Goal: Task Accomplishment & Management: Manage account settings

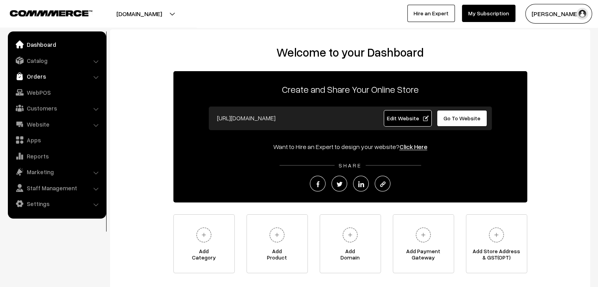
click at [38, 74] on link "Orders" at bounding box center [57, 76] width 94 height 14
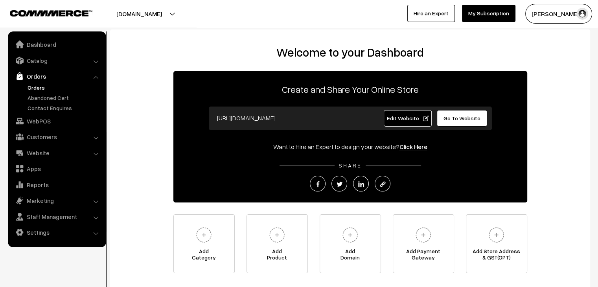
click at [37, 87] on link "Orders" at bounding box center [65, 87] width 78 height 8
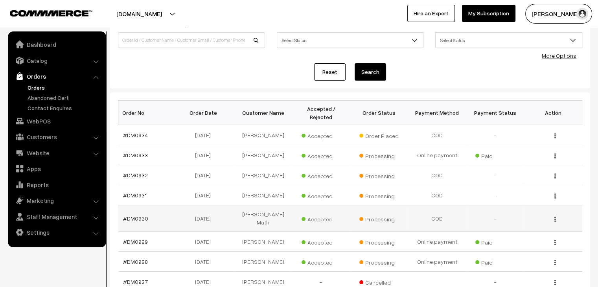
scroll to position [131, 0]
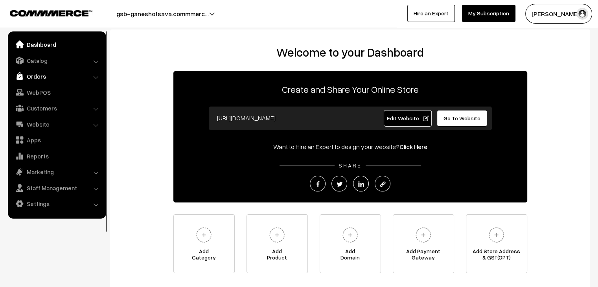
click at [35, 80] on link "Orders" at bounding box center [57, 76] width 94 height 14
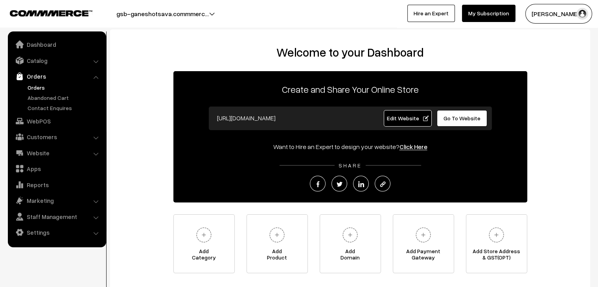
click at [42, 89] on link "Orders" at bounding box center [65, 87] width 78 height 8
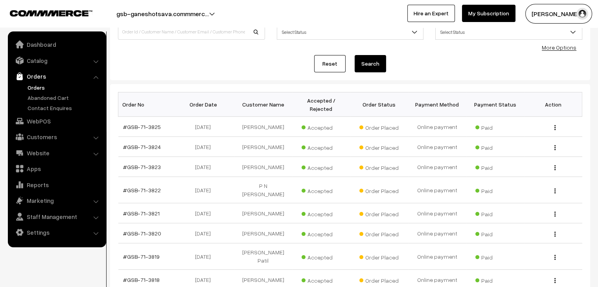
scroll to position [39, 0]
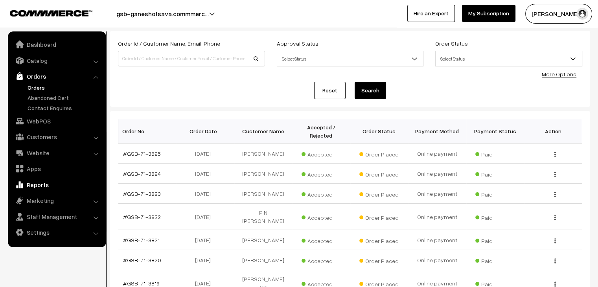
click at [41, 184] on link "Reports" at bounding box center [57, 185] width 94 height 14
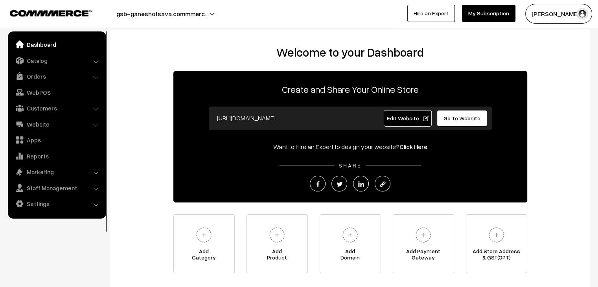
click at [453, 122] on link "Go To Website" at bounding box center [462, 118] width 51 height 17
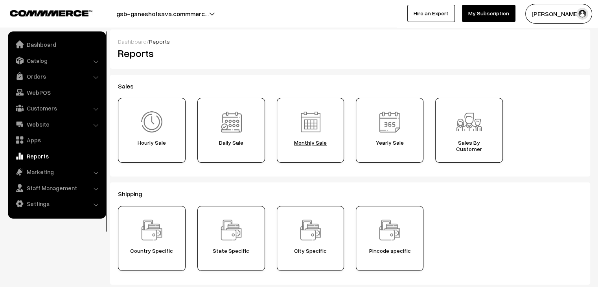
click at [320, 143] on span "Monthly Sale" at bounding box center [311, 143] width 62 height 6
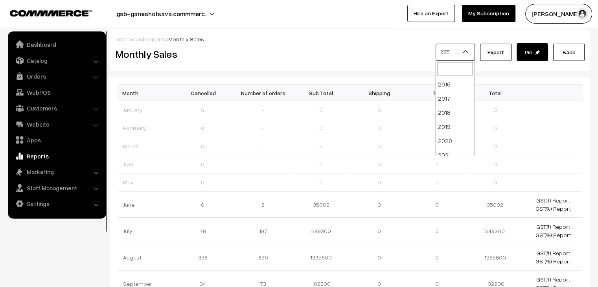
click at [468, 52] on b at bounding box center [466, 52] width 8 height 8
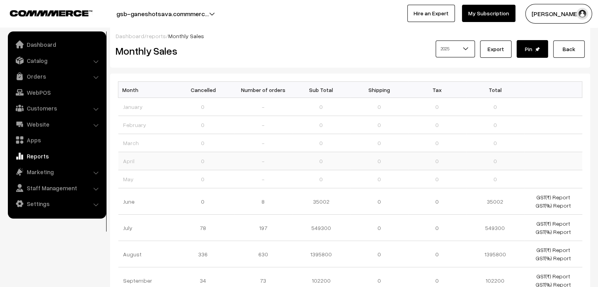
scroll to position [0, 0]
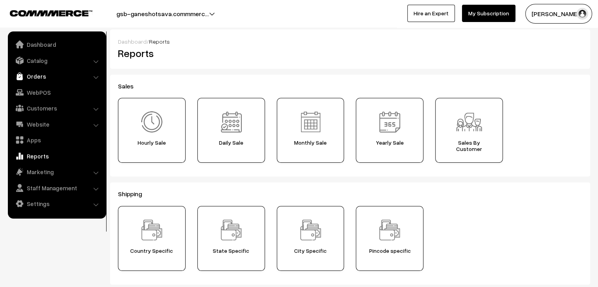
click at [44, 81] on link "Orders" at bounding box center [57, 76] width 94 height 14
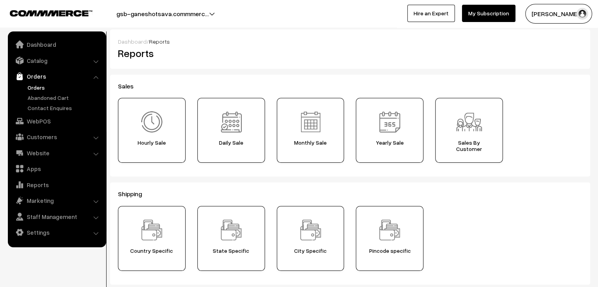
click at [42, 85] on link "Orders" at bounding box center [65, 87] width 78 height 8
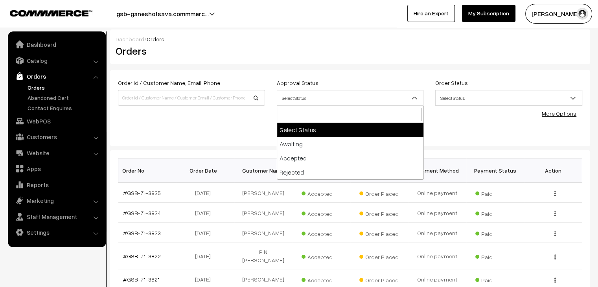
click at [414, 98] on b at bounding box center [415, 98] width 8 height 8
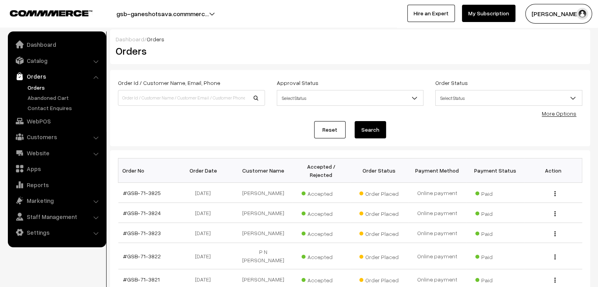
click at [491, 96] on span "Select Status" at bounding box center [509, 98] width 146 height 14
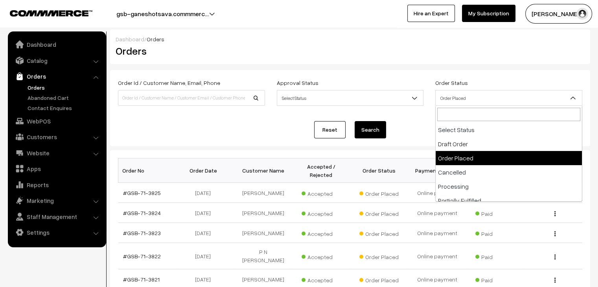
click at [485, 100] on span "Order Placed" at bounding box center [509, 98] width 146 height 14
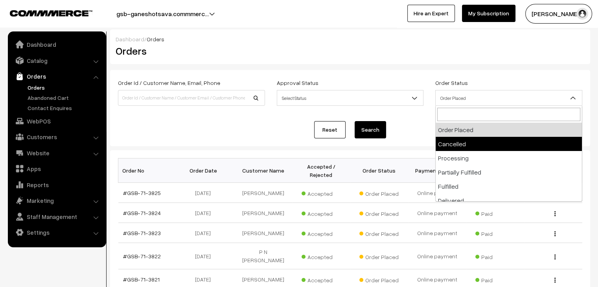
scroll to position [39, 0]
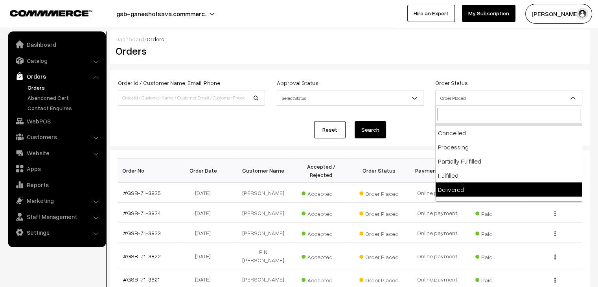
select select "8"
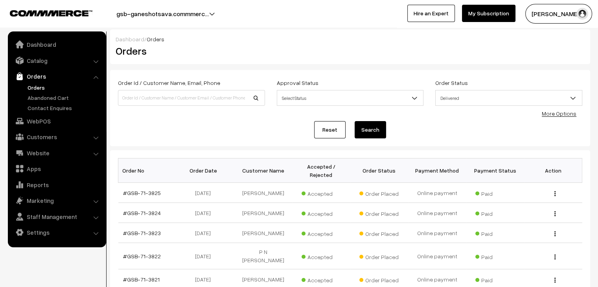
click at [370, 127] on button "Search" at bounding box center [370, 129] width 31 height 17
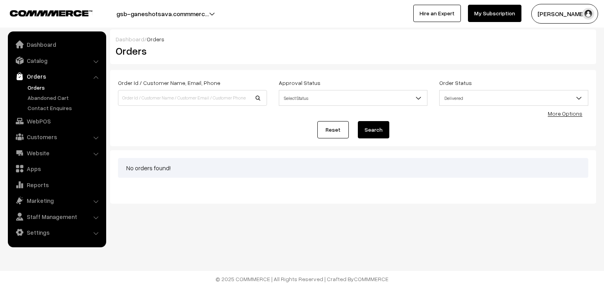
click at [469, 101] on span "Delivered" at bounding box center [514, 98] width 148 height 14
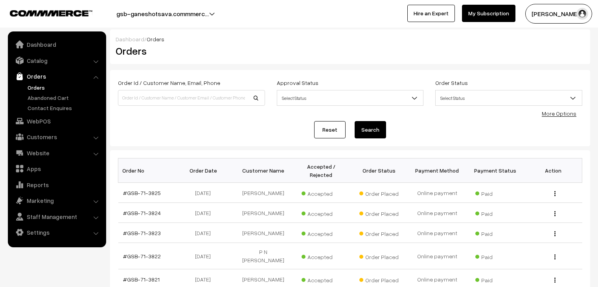
select select "8"
click at [563, 116] on link "More Options" at bounding box center [559, 113] width 35 height 7
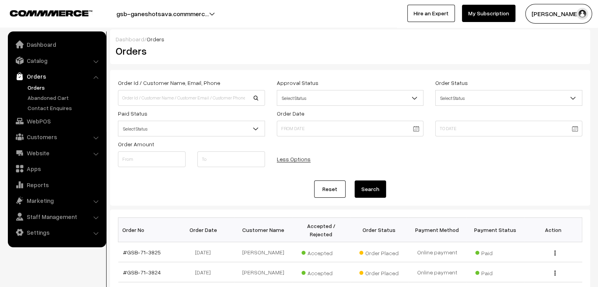
scroll to position [39, 0]
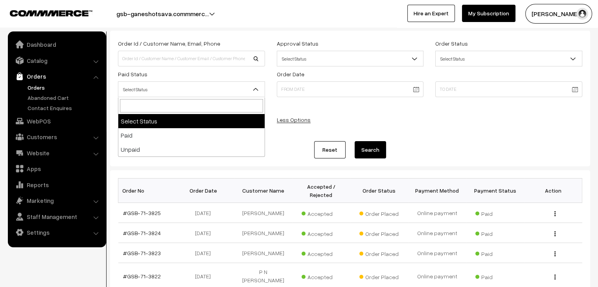
click at [149, 83] on span "Select Status" at bounding box center [191, 90] width 146 height 14
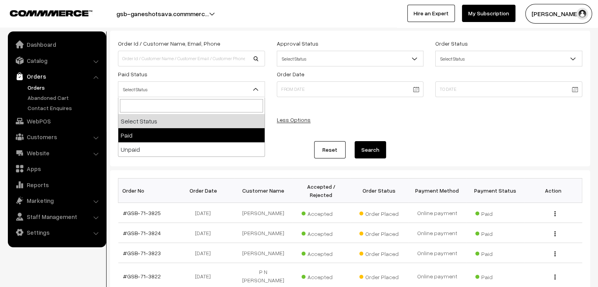
select select "1"
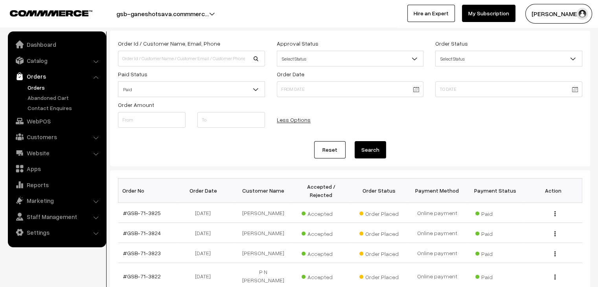
click at [347, 88] on body "Thank you for showing interest. Our team will call you shortly. Close gsb-ganes…" at bounding box center [299, 238] width 598 height 554
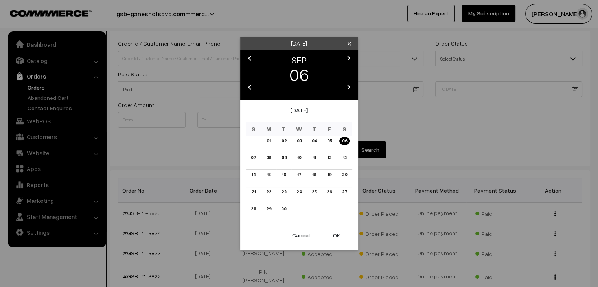
click at [250, 89] on icon "chevron_left" at bounding box center [249, 87] width 9 height 9
click at [301, 110] on div "September 2022" at bounding box center [299, 114] width 106 height 17
click at [347, 90] on icon "chevron_right" at bounding box center [348, 87] width 9 height 9
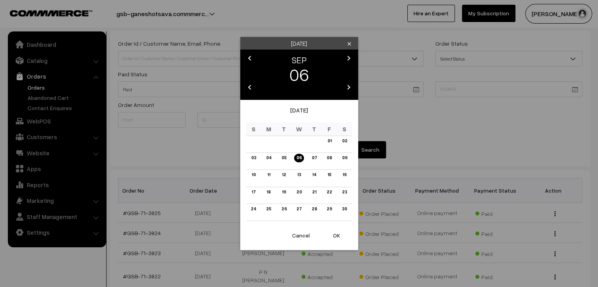
click at [251, 89] on icon "chevron_left" at bounding box center [249, 87] width 9 height 9
click at [250, 57] on icon "chevron_left" at bounding box center [249, 57] width 9 height 9
click at [269, 142] on link "01" at bounding box center [268, 141] width 9 height 8
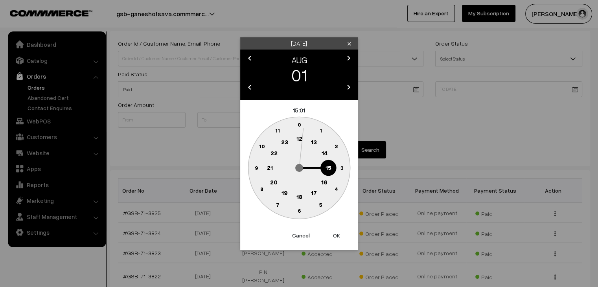
click at [346, 59] on icon "chevron_right" at bounding box center [348, 57] width 9 height 9
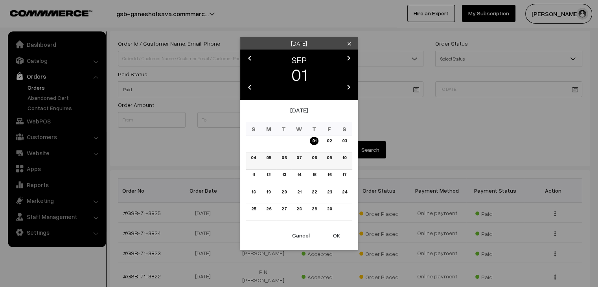
click at [283, 156] on link "06" at bounding box center [284, 158] width 10 height 8
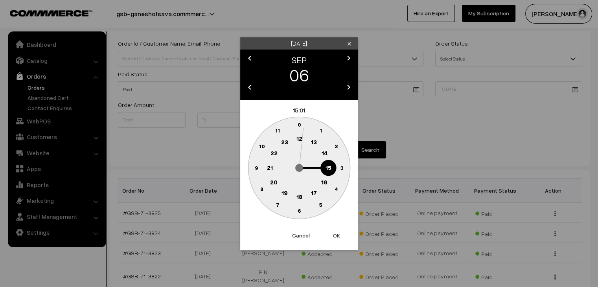
click at [336, 235] on button "OK" at bounding box center [336, 235] width 31 height 17
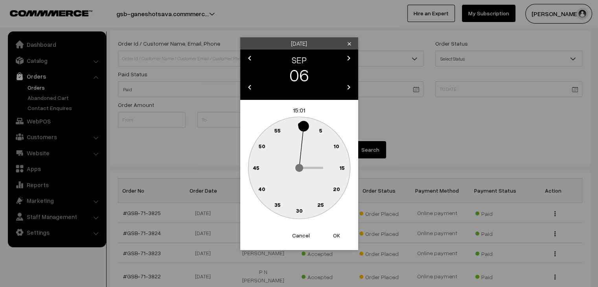
click at [336, 235] on button "OK" at bounding box center [336, 235] width 31 height 17
type input "06-09-2022 15:01"
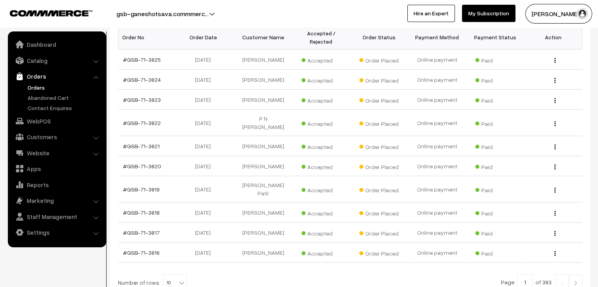
scroll to position [260, 0]
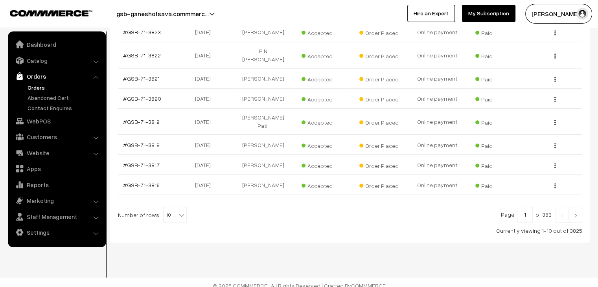
click at [168, 214] on span "10" at bounding box center [175, 215] width 23 height 16
select select "100"
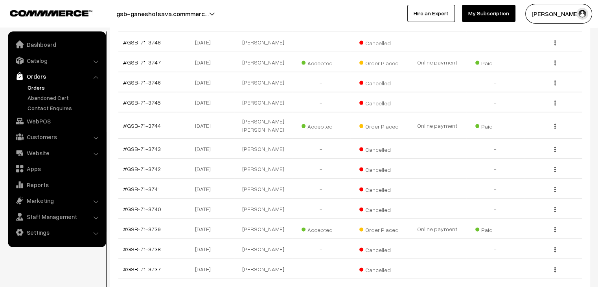
scroll to position [1731, 0]
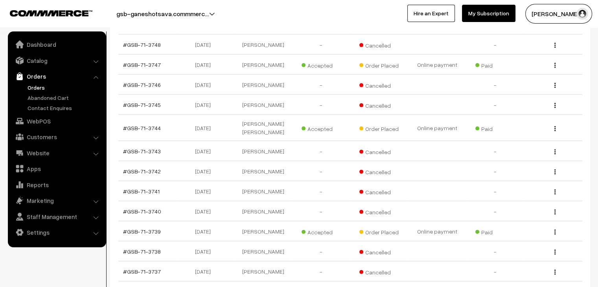
click at [35, 77] on link "Orders" at bounding box center [57, 76] width 94 height 14
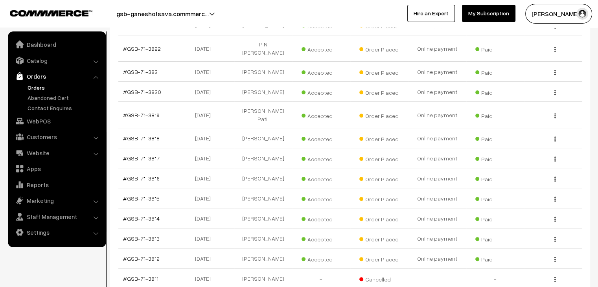
scroll to position [0, 0]
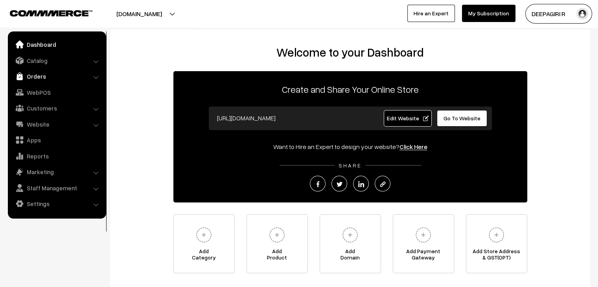
click at [35, 76] on link "Orders" at bounding box center [57, 76] width 94 height 14
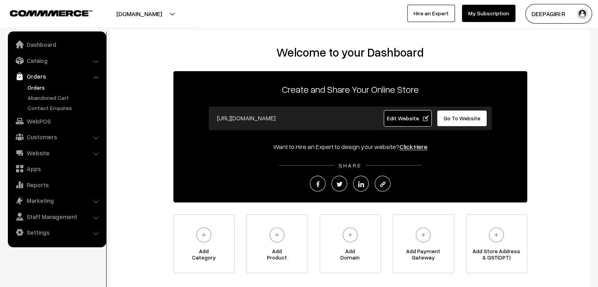
click at [41, 89] on link "Orders" at bounding box center [65, 87] width 78 height 8
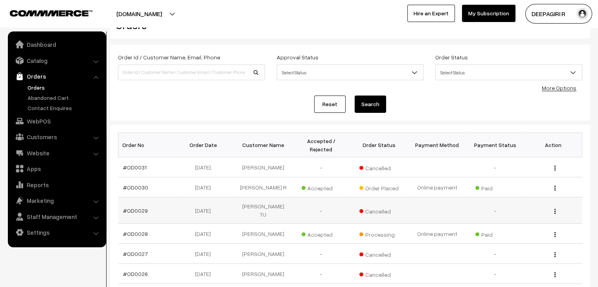
scroll to position [39, 0]
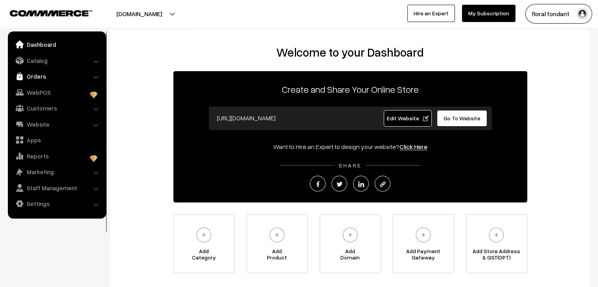
click at [50, 79] on link "Orders" at bounding box center [57, 76] width 94 height 14
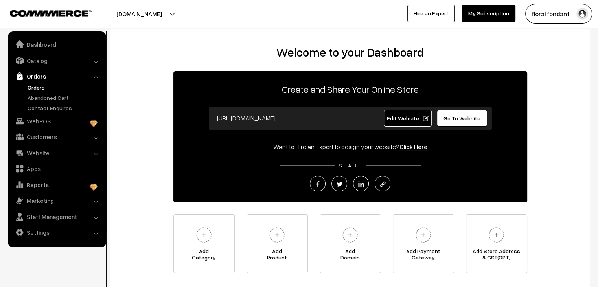
click at [42, 87] on link "Orders" at bounding box center [65, 87] width 78 height 8
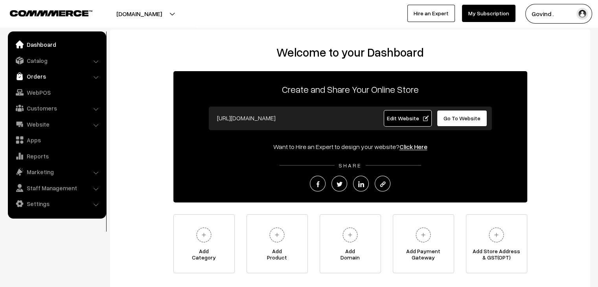
click at [39, 75] on link "Orders" at bounding box center [57, 76] width 94 height 14
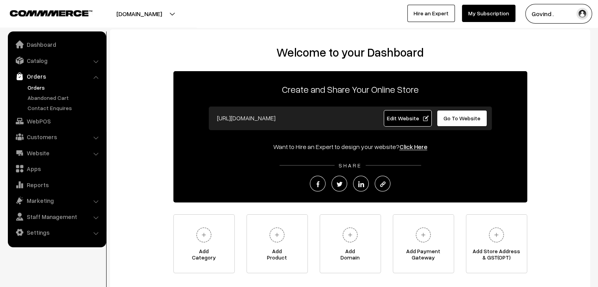
click at [37, 85] on link "Orders" at bounding box center [65, 87] width 78 height 8
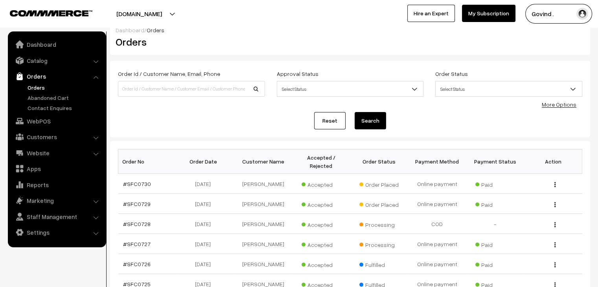
scroll to position [9, 0]
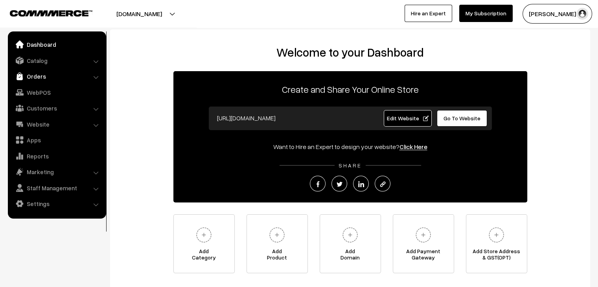
click at [36, 78] on link "Orders" at bounding box center [57, 76] width 94 height 14
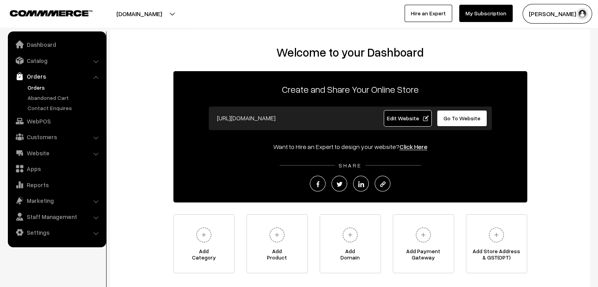
click at [38, 87] on link "Orders" at bounding box center [65, 87] width 78 height 8
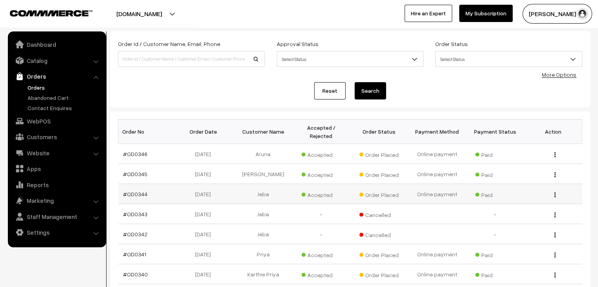
scroll to position [39, 0]
